Goal: Feedback & Contribution: Submit feedback/report problem

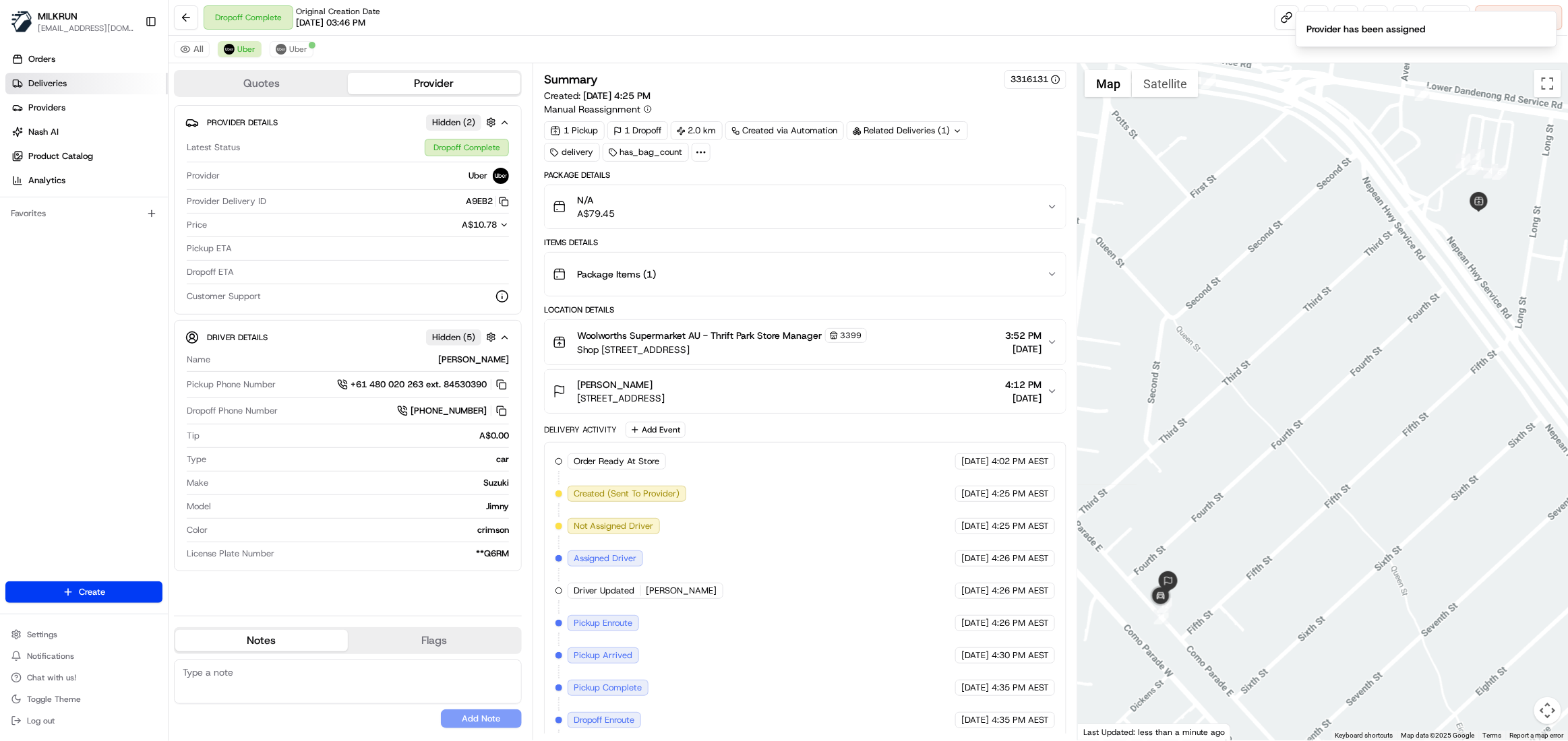
click at [39, 82] on span "Deliveries" at bounding box center [48, 83] width 39 height 12
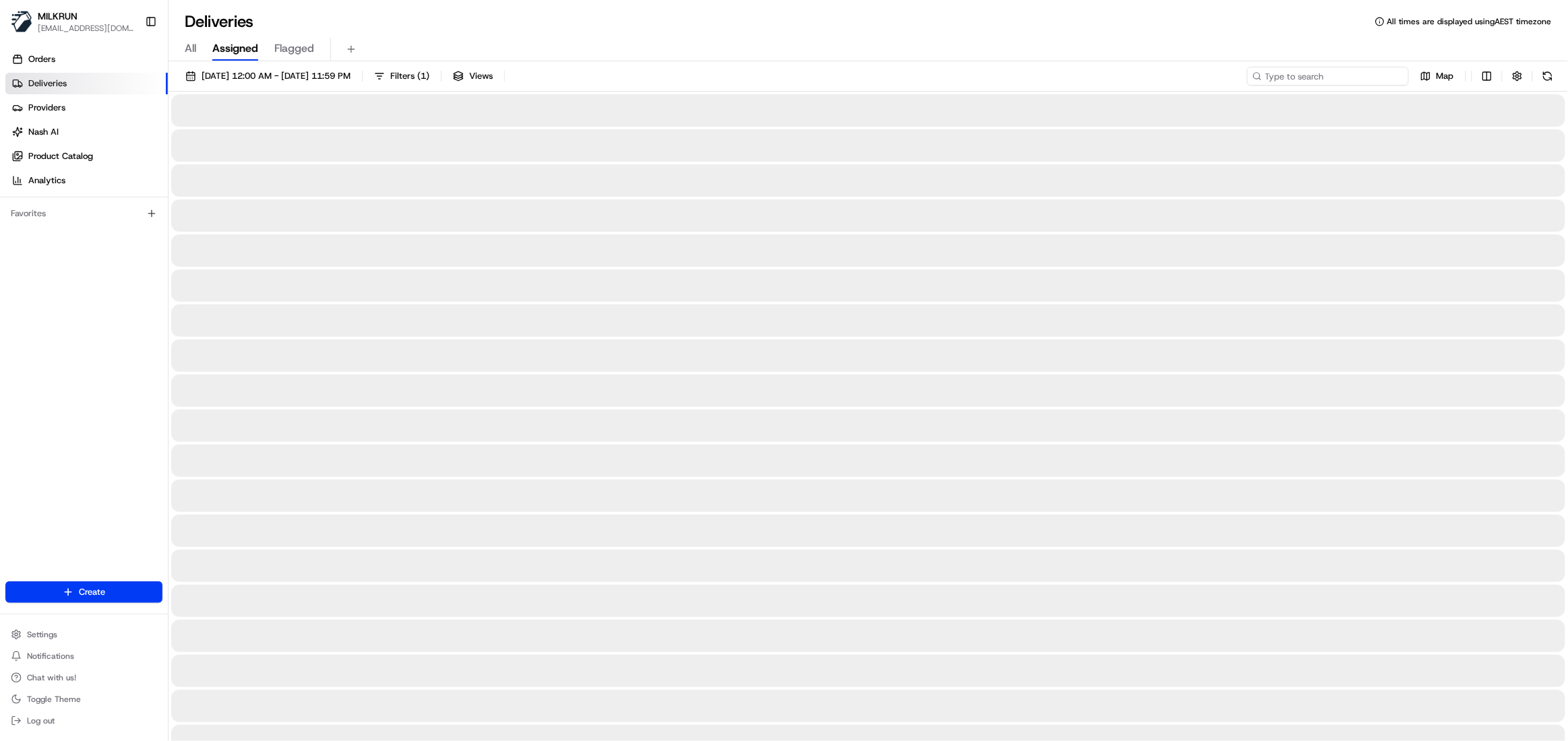
click at [1345, 75] on input at bounding box center [1328, 76] width 162 height 19
paste input "e636fa5f-1854-4b4d-8948-b75573838432"
type input "e636fa5f-1854-4b4d-8948-b75573838432"
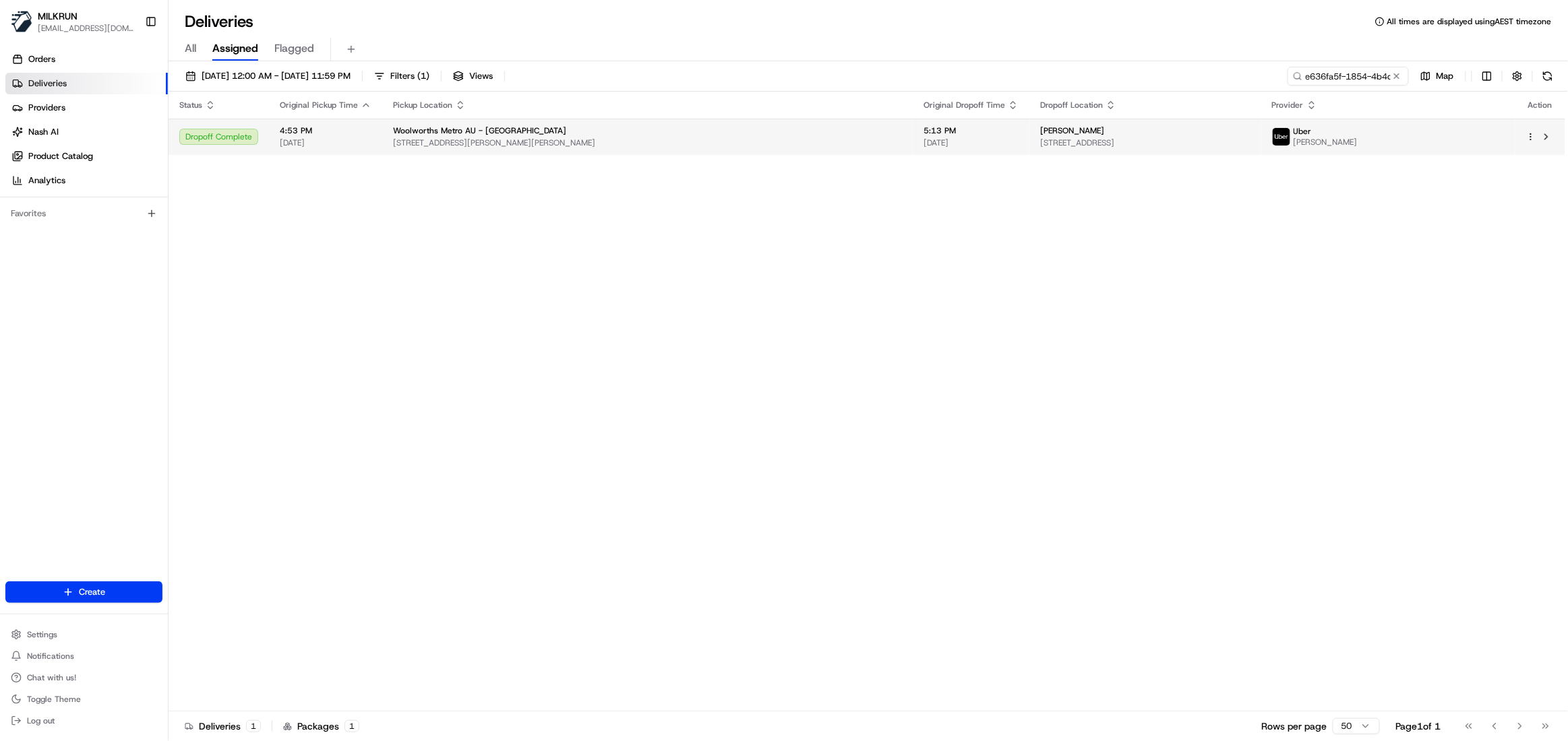
click at [952, 137] on div "5:13 PM 23/08/2025" at bounding box center [971, 137] width 95 height 23
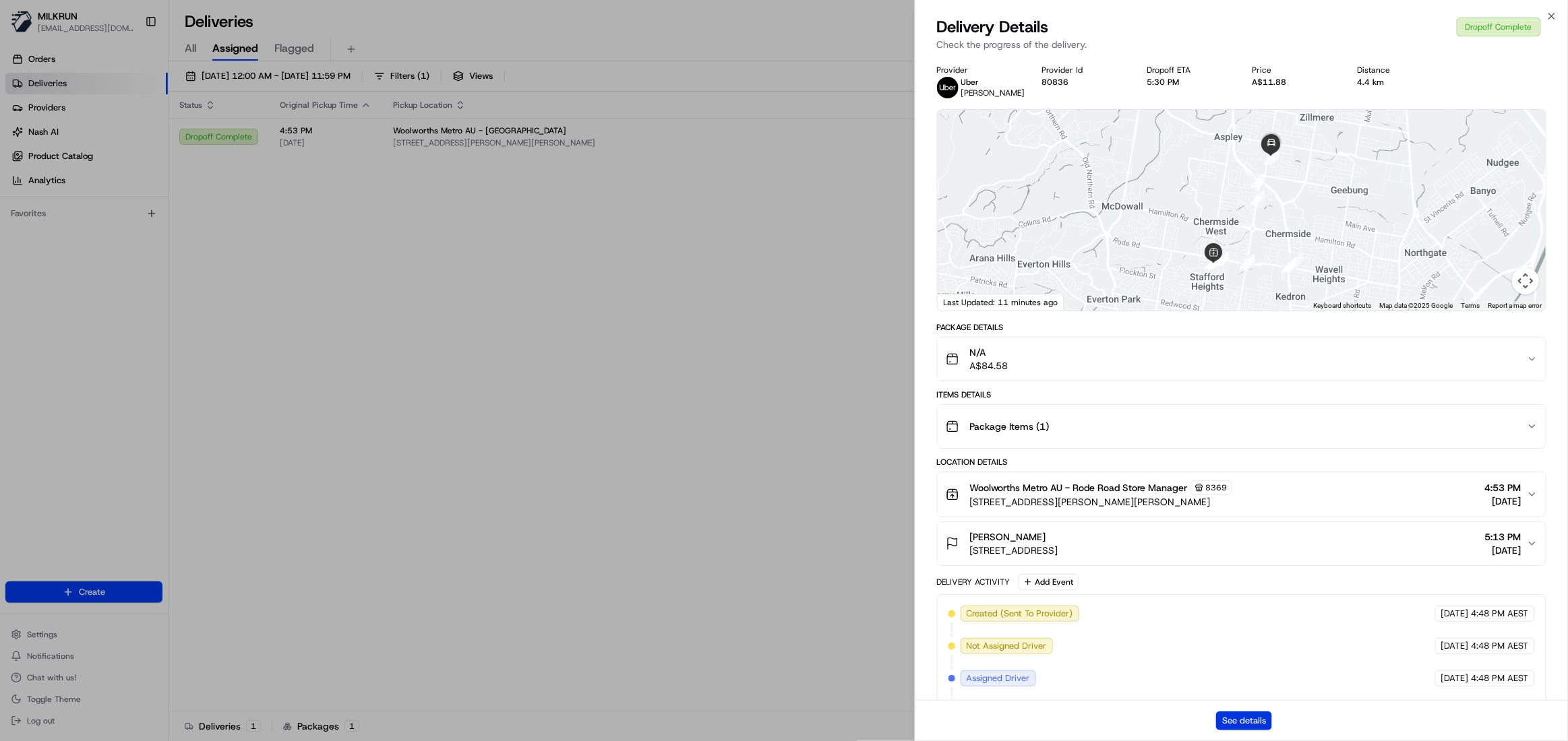
click at [1258, 719] on button "See details" at bounding box center [1244, 721] width 56 height 19
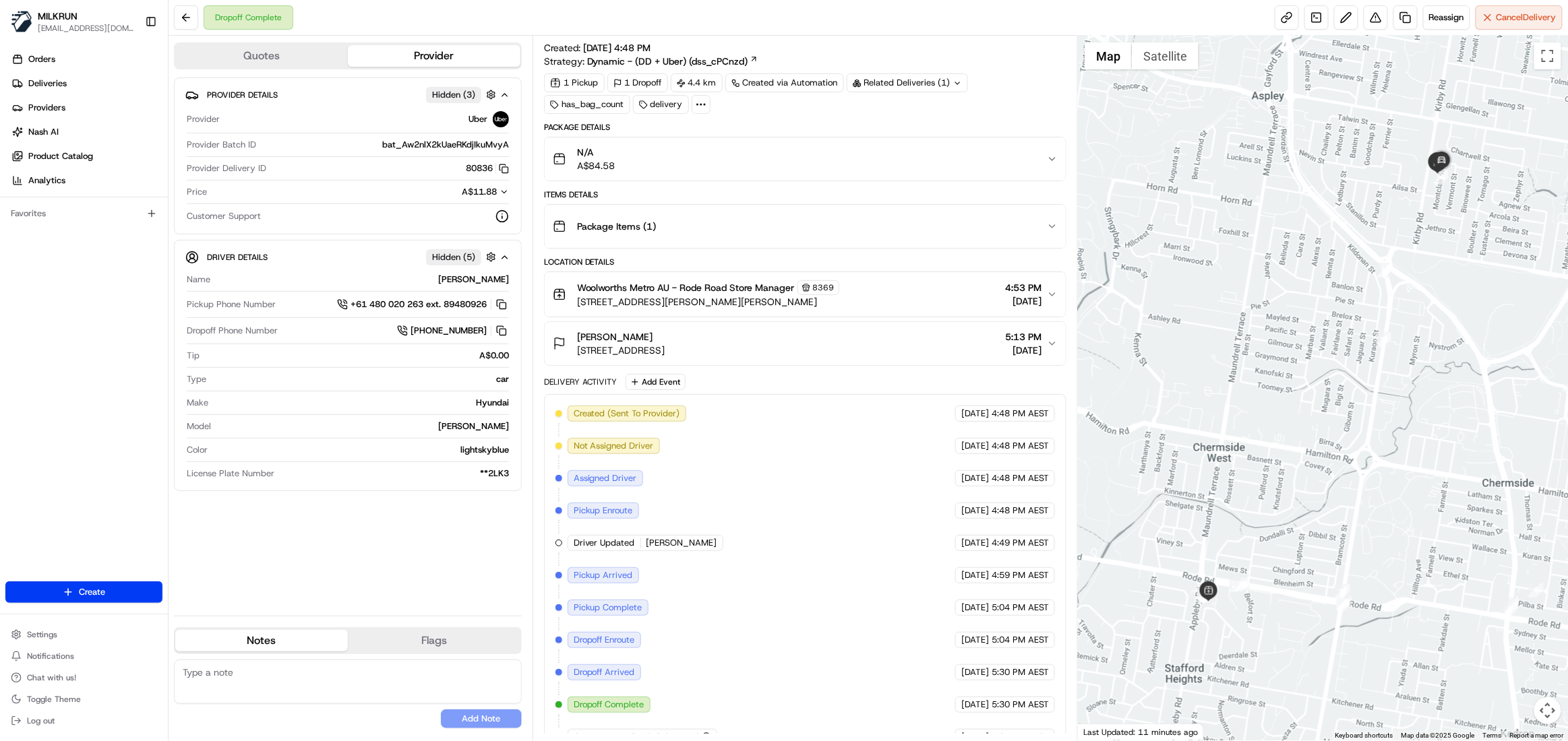
scroll to position [52, 0]
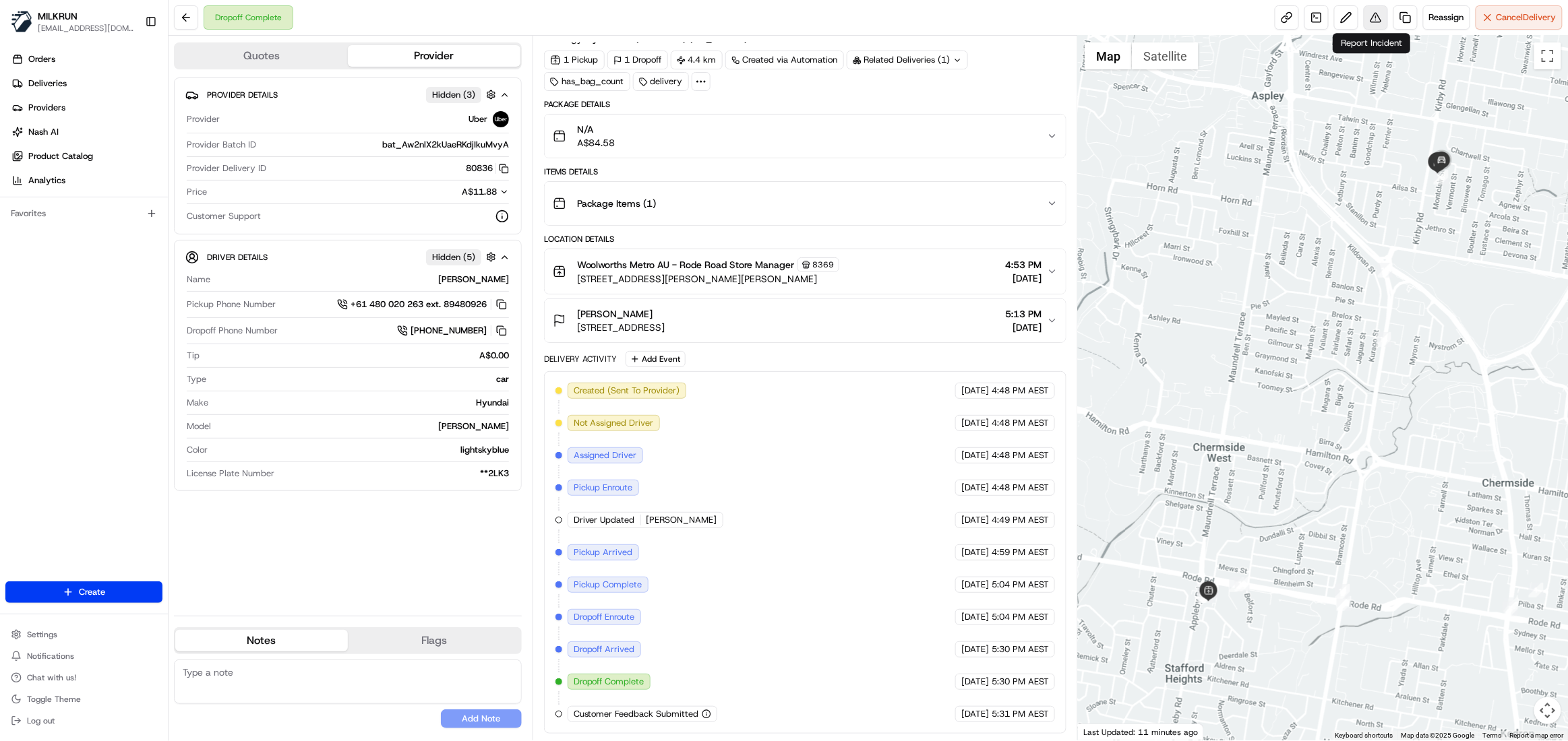
click at [1374, 23] on button at bounding box center [1376, 18] width 24 height 24
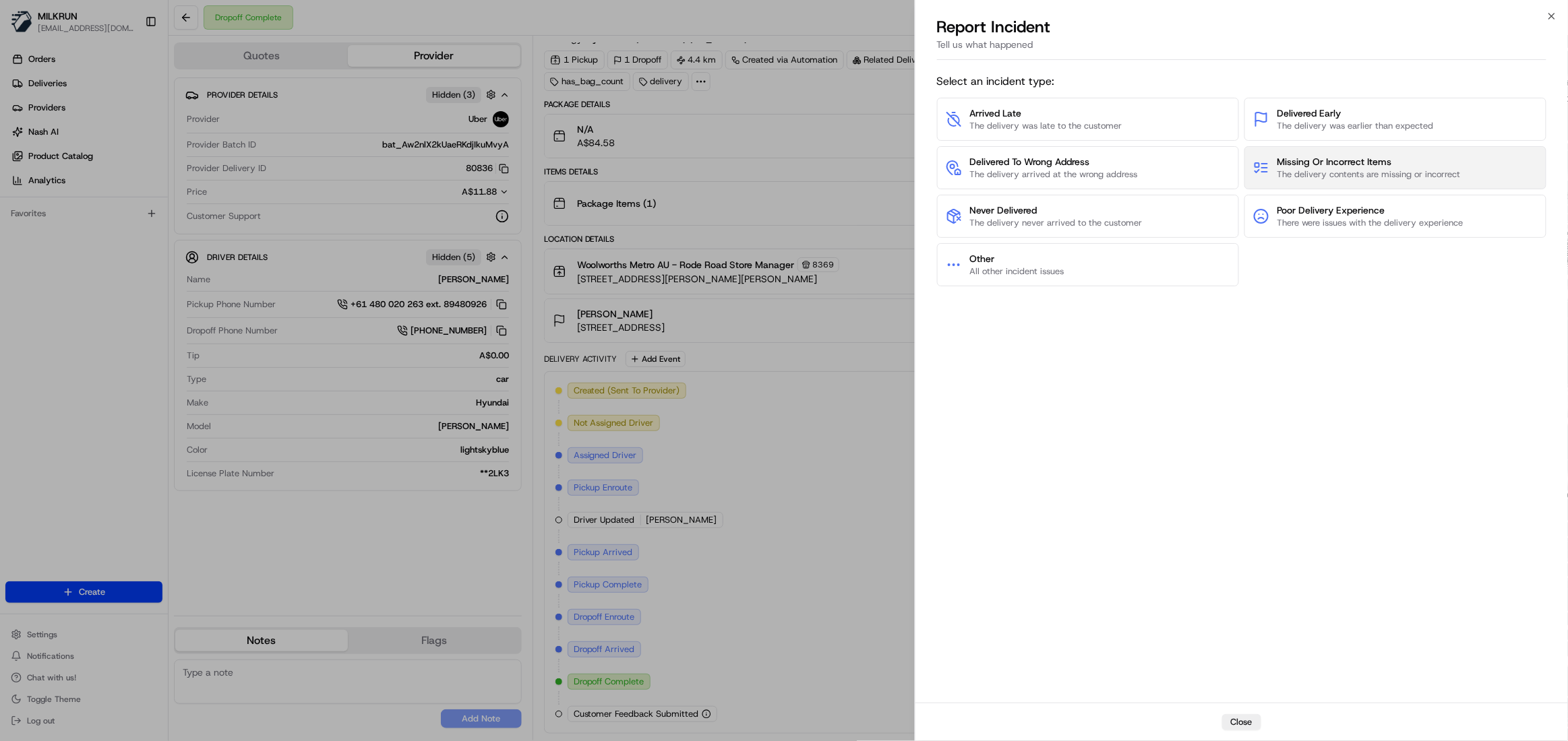
click at [1400, 161] on span "Missing Or Incorrect Items" at bounding box center [1370, 161] width 183 height 14
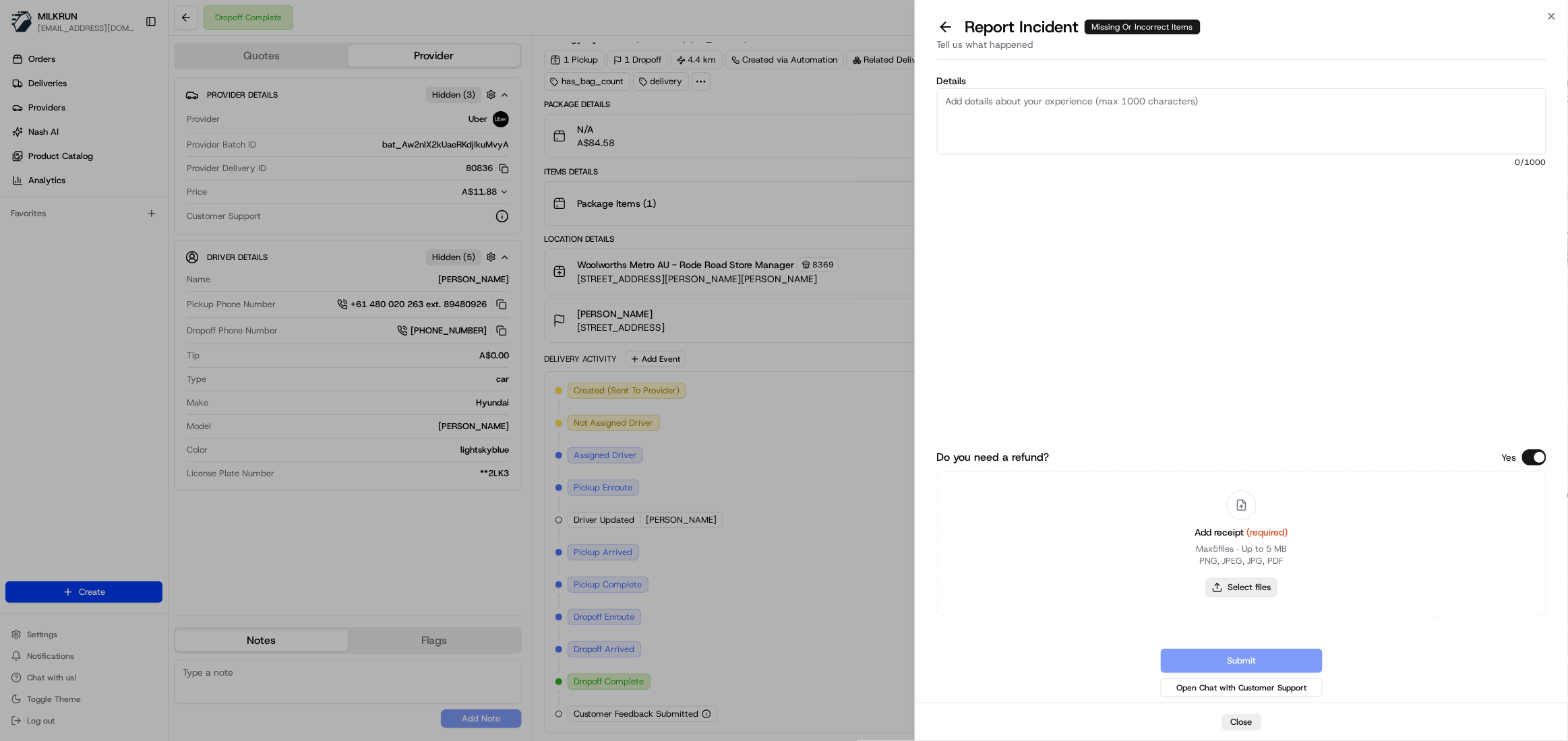
click at [1254, 579] on button "Select files" at bounding box center [1242, 588] width 72 height 19
type input "C:\fakepath\image0.jpeg"
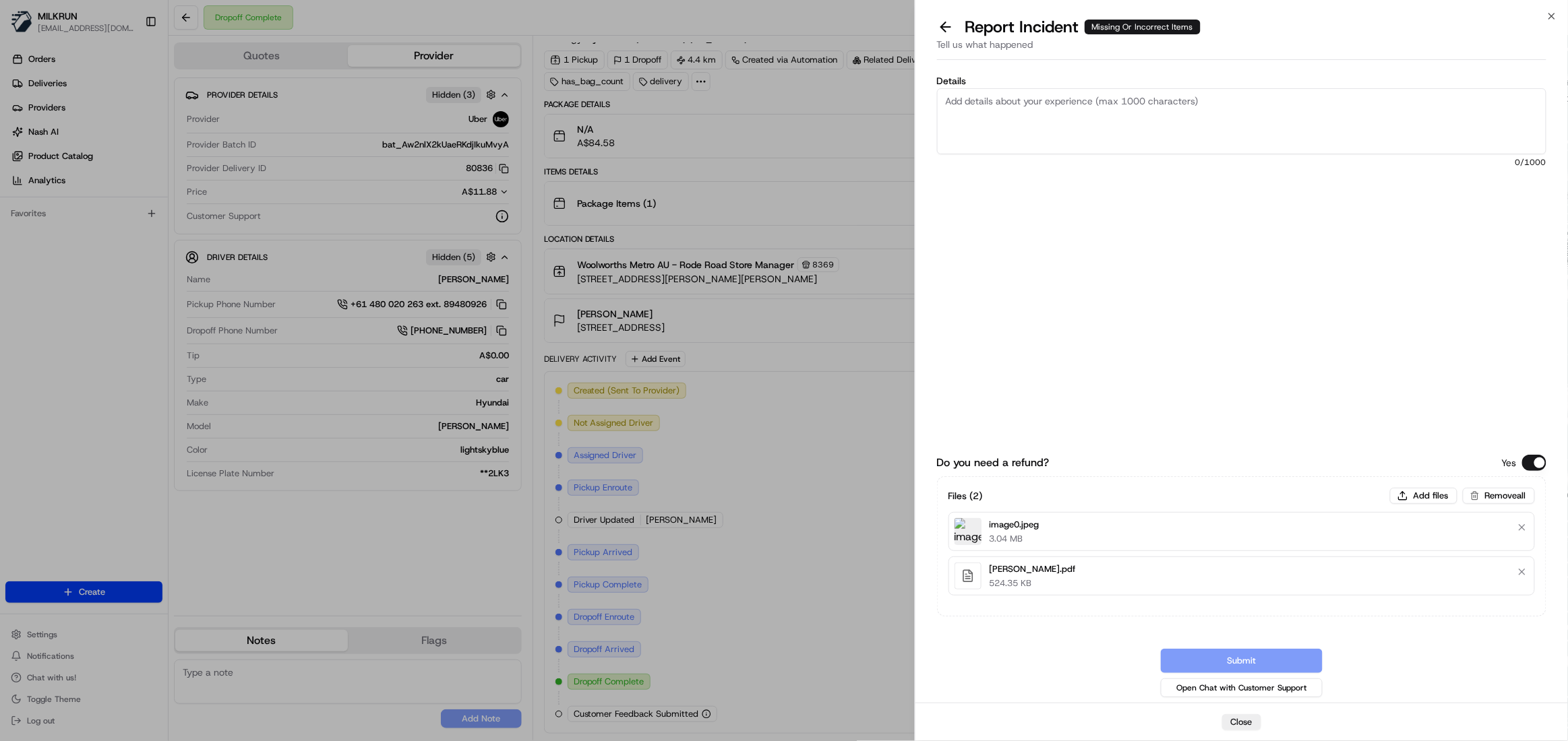
click at [1069, 109] on textarea "Details" at bounding box center [1241, 121] width 610 height 66
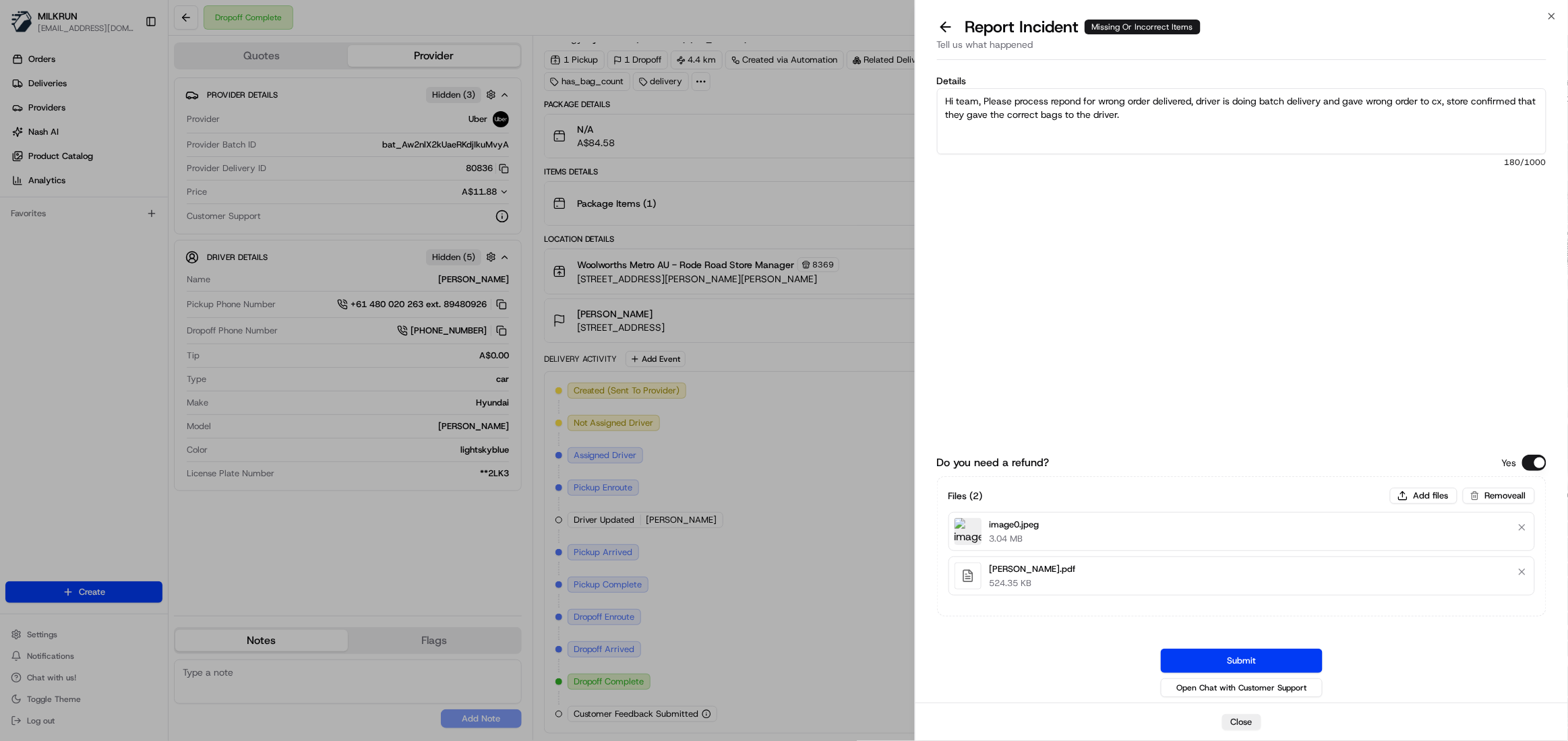
drag, startPoint x: 1071, startPoint y: 102, endPoint x: 1042, endPoint y: 123, distance: 35.8
click at [1042, 123] on textarea "Hi team, Please process repond for wrong order delivered, driver is doing batch…" at bounding box center [1241, 121] width 610 height 66
click at [1072, 104] on textarea "Hi team, Please process repond for wrong order delivered, driver is doing batch…" at bounding box center [1241, 121] width 610 height 66
type textarea "Hi team, Please process refund for wrong order delivered, driver is doing batch…"
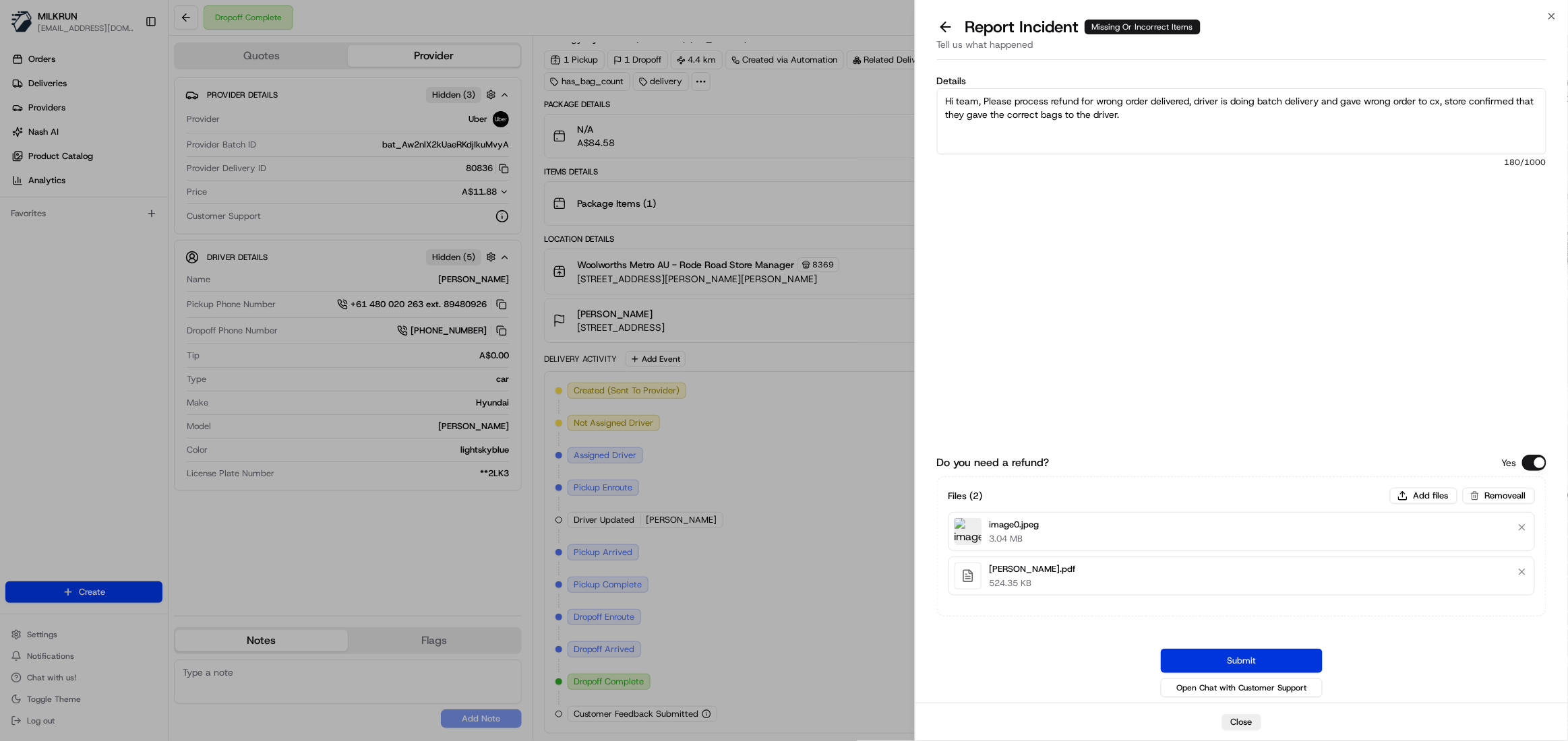
click at [1249, 665] on button "Submit" at bounding box center [1242, 661] width 162 height 24
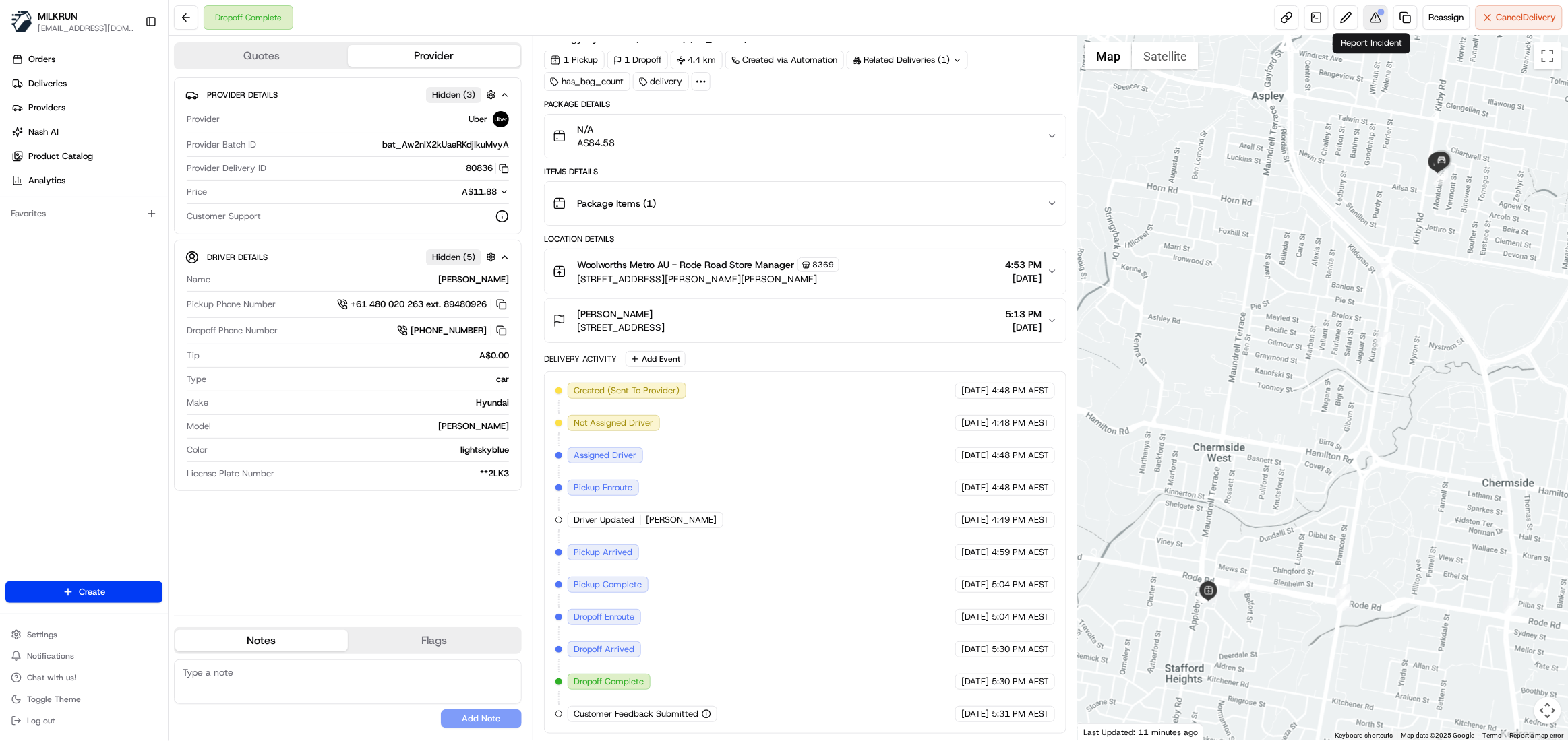
click at [1375, 21] on button at bounding box center [1376, 18] width 24 height 24
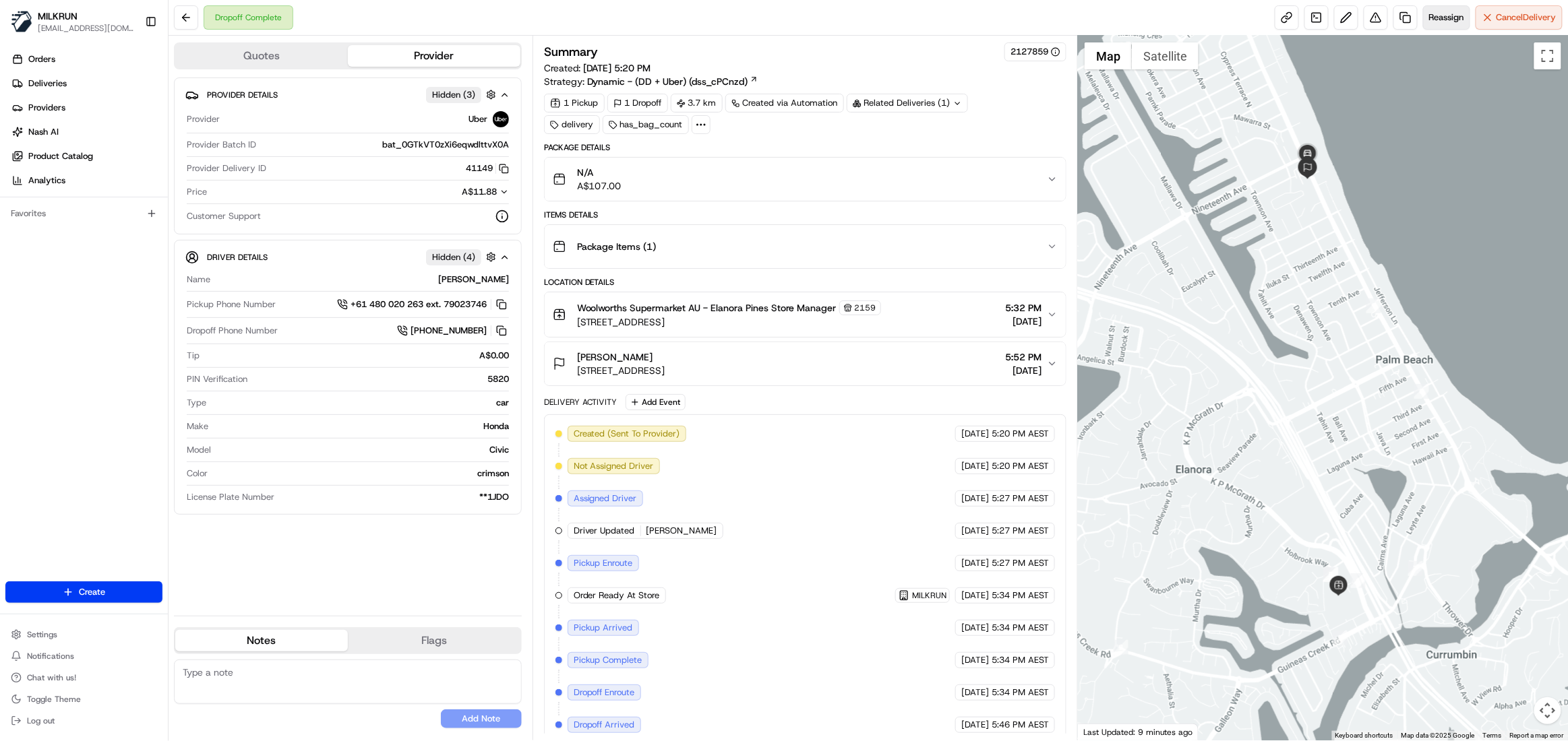
click at [1429, 14] on span "Reassign" at bounding box center [1446, 17] width 35 height 12
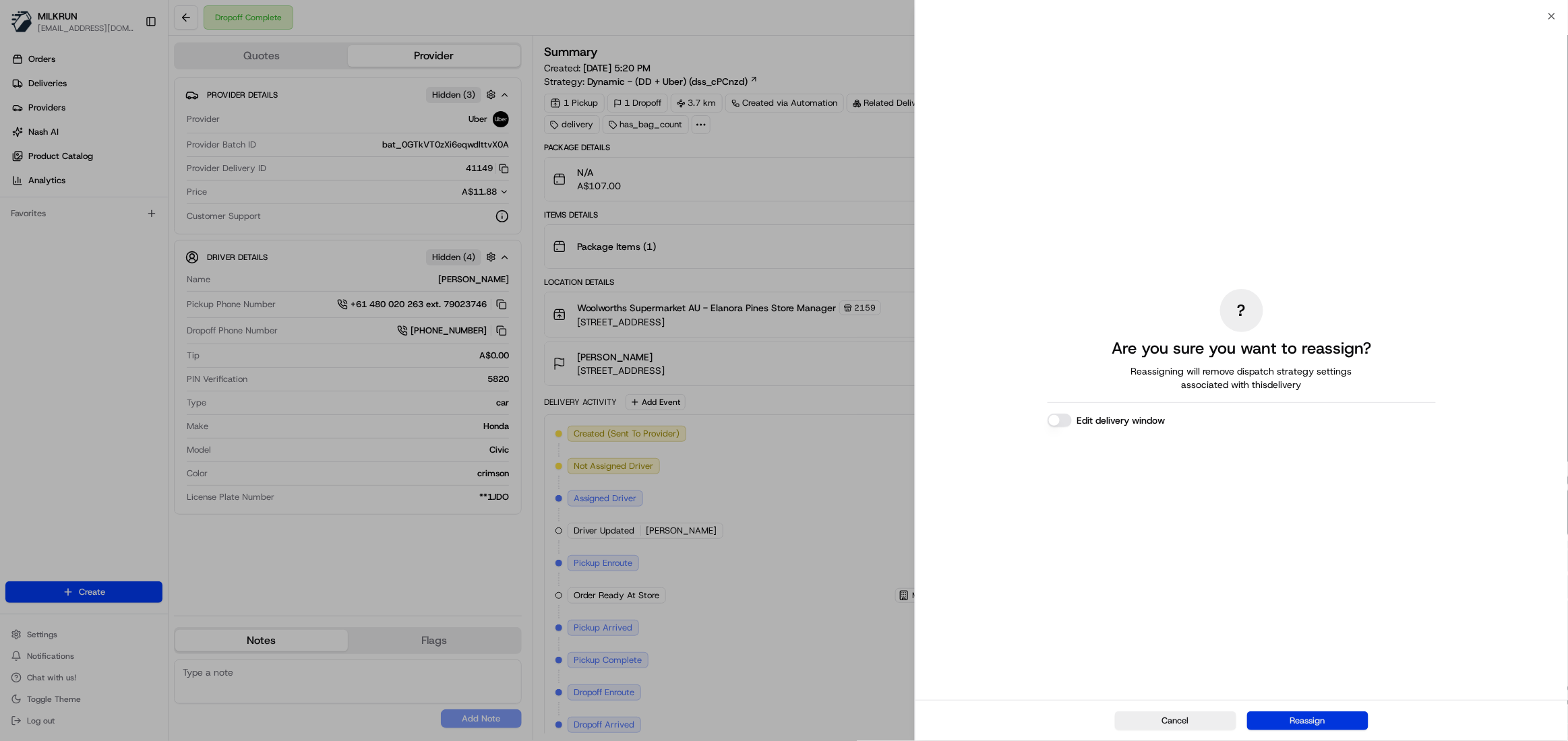
click at [1322, 716] on button "Reassign" at bounding box center [1307, 721] width 121 height 19
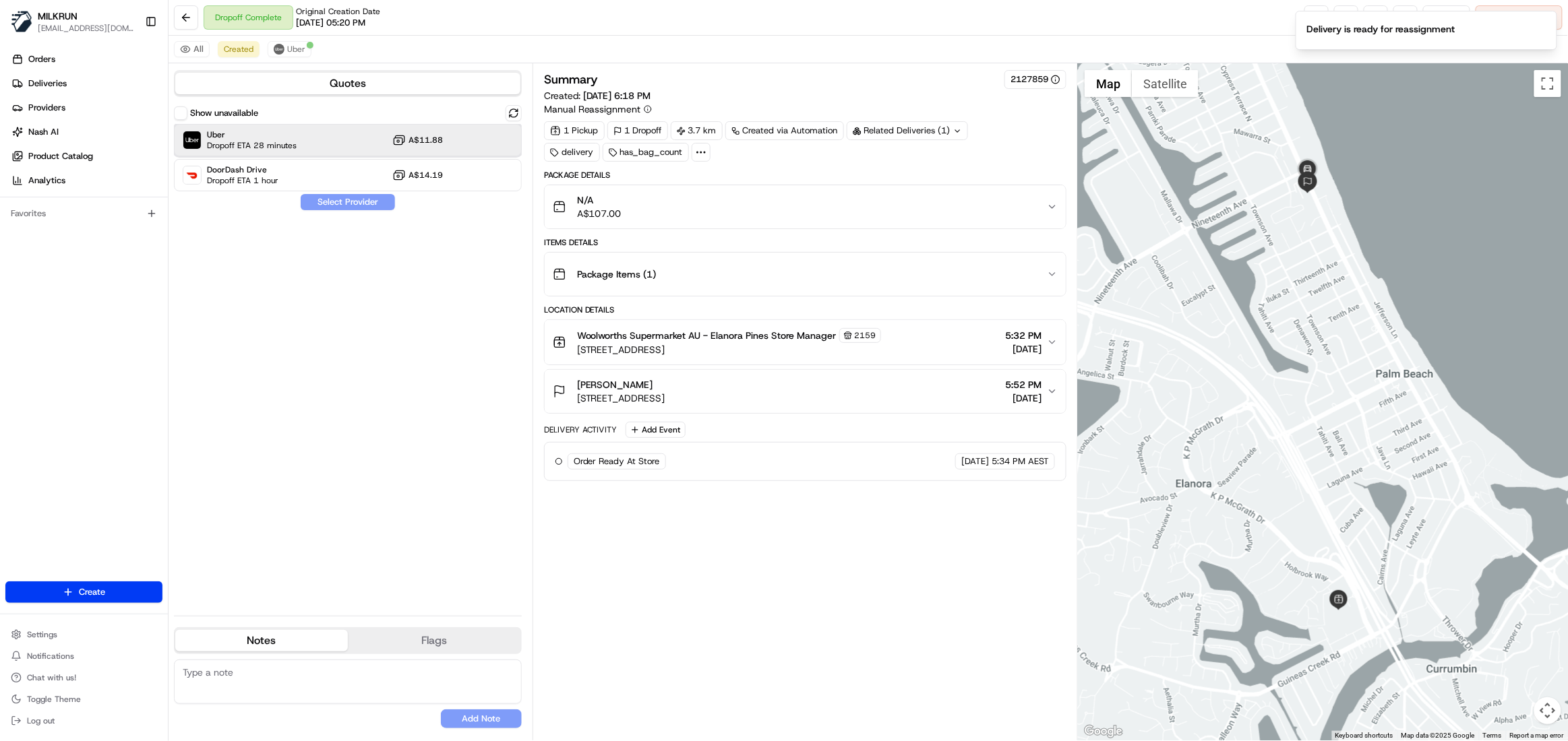
click at [258, 139] on span "Uber" at bounding box center [251, 135] width 90 height 11
click at [336, 200] on button "Assign Provider" at bounding box center [348, 202] width 96 height 16
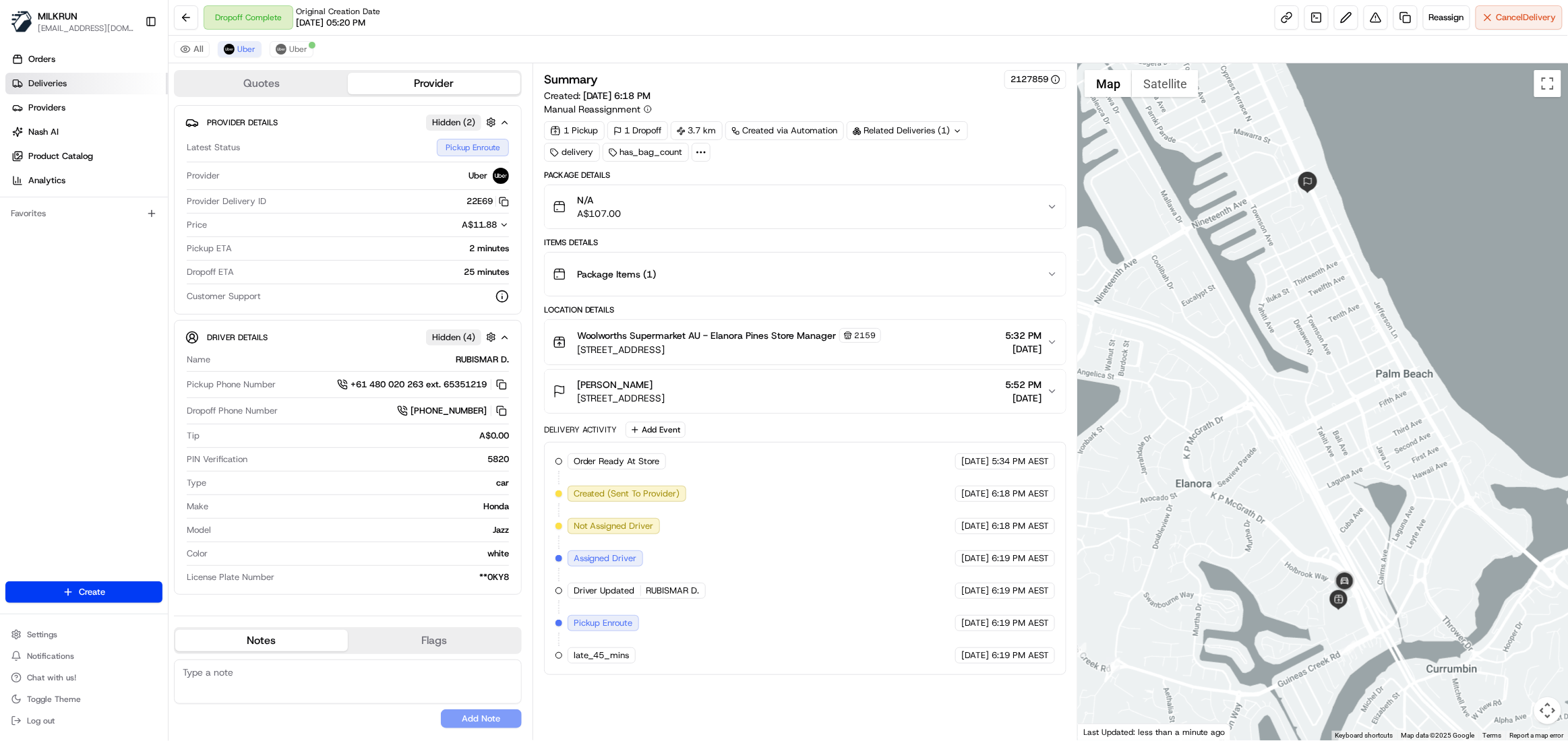
click at [44, 83] on span "Deliveries" at bounding box center [48, 83] width 39 height 12
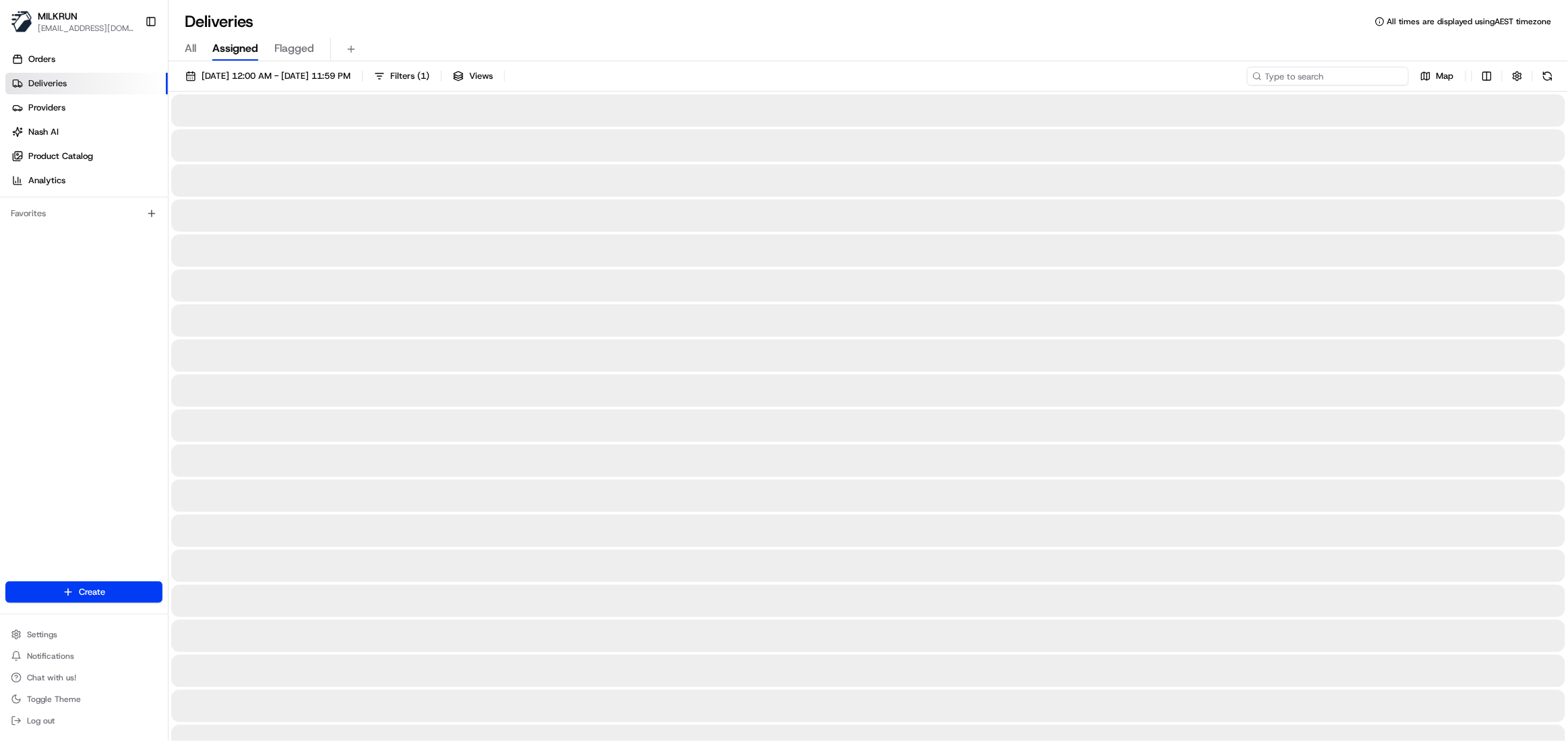
click at [1382, 77] on input at bounding box center [1328, 76] width 162 height 19
paste input "a02b68d2-f70f-4edc-8a6d-ee21e4e4cfe1"
type input "a02b68d2-f70f-4edc-8a6d-ee21e4e4cfe1"
